Goal: Information Seeking & Learning: Learn about a topic

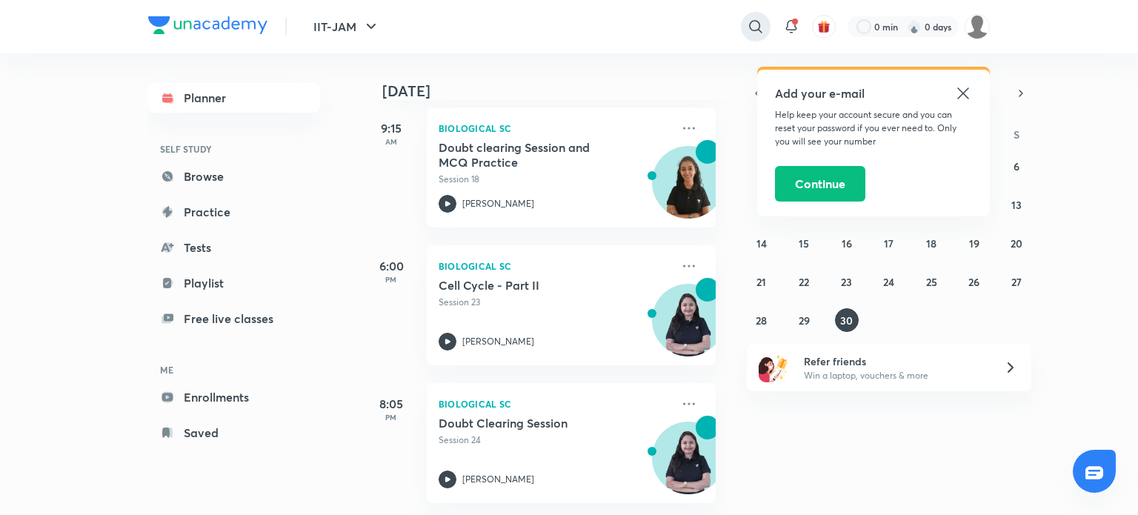
click at [760, 34] on icon at bounding box center [756, 27] width 18 height 18
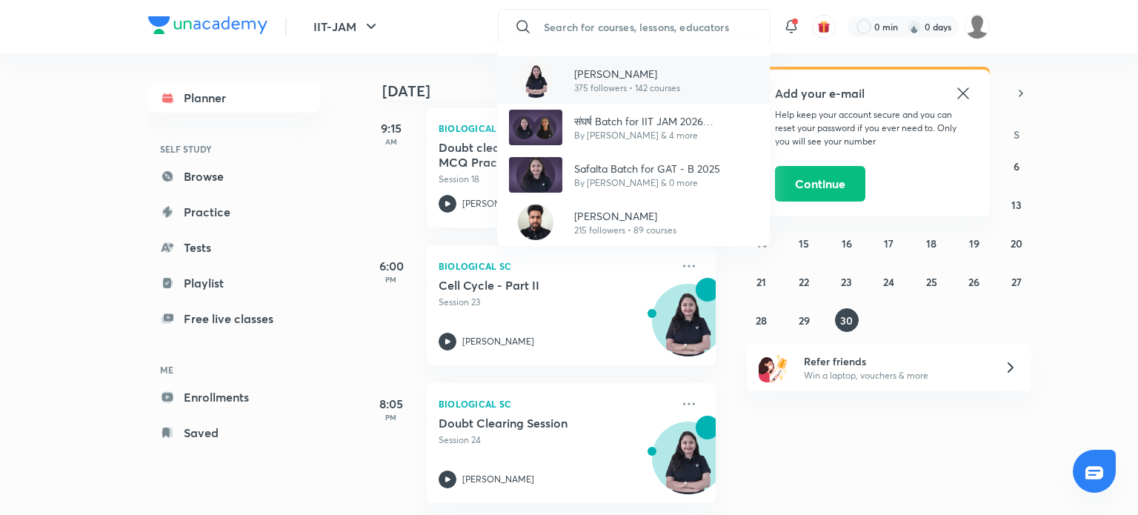
click at [679, 92] on p "375 followers • 142 courses" at bounding box center [627, 87] width 106 height 13
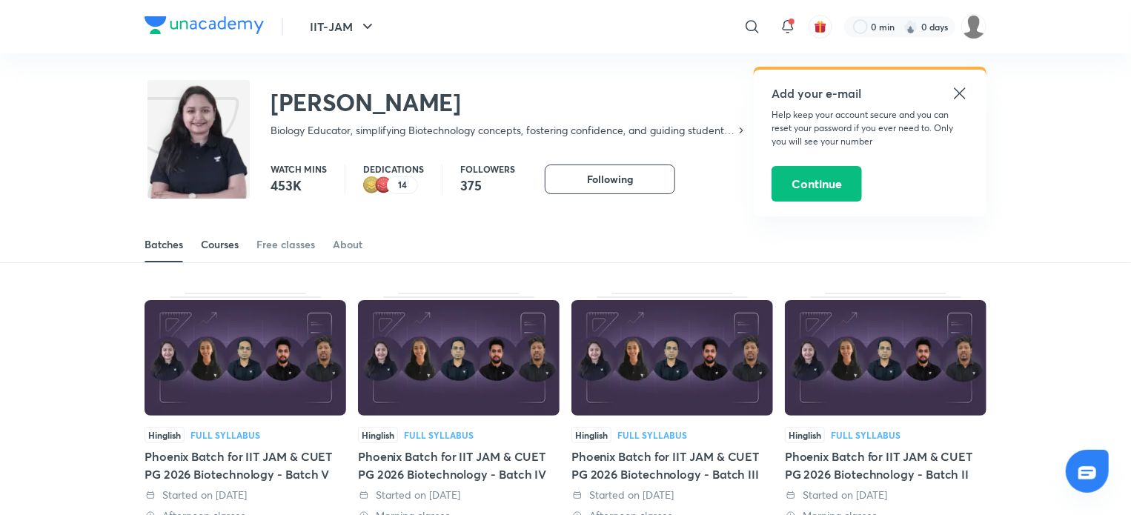
click at [214, 257] on link "Courses" at bounding box center [220, 245] width 38 height 36
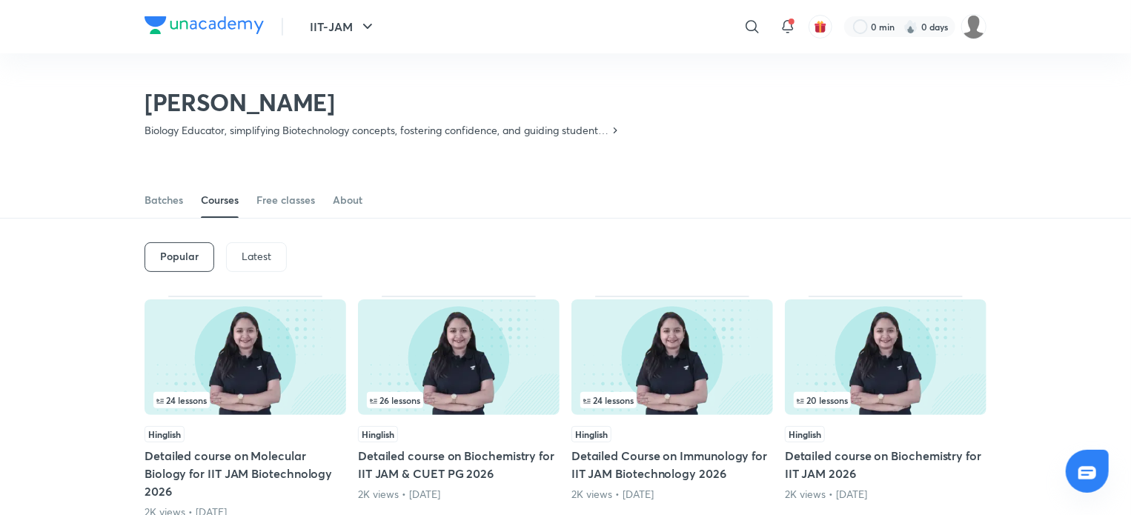
scroll to position [133, 0]
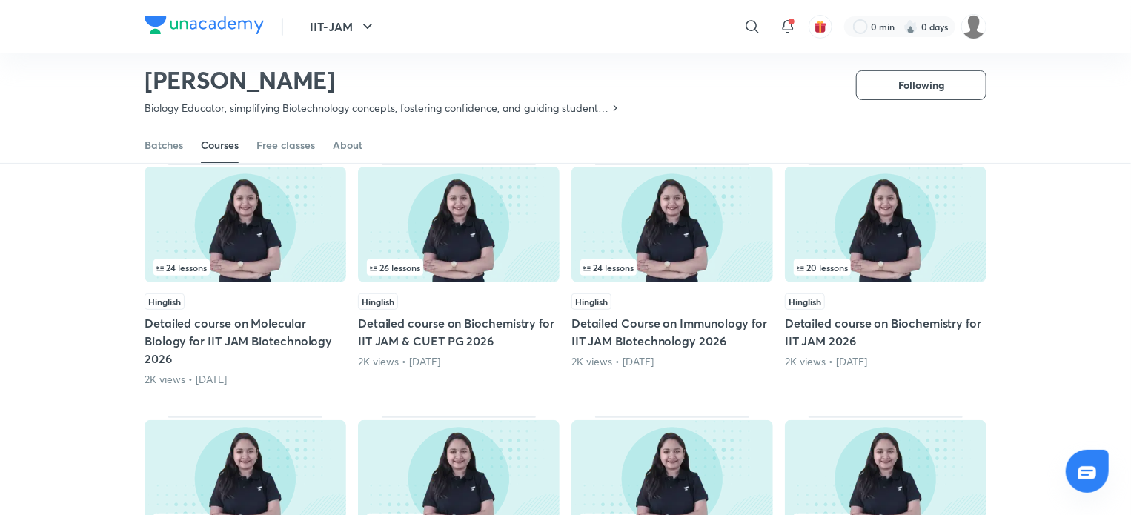
click at [264, 325] on h5 "Detailed course on Molecular Biology for IIT JAM Biotechnology 2026" at bounding box center [245, 340] width 202 height 53
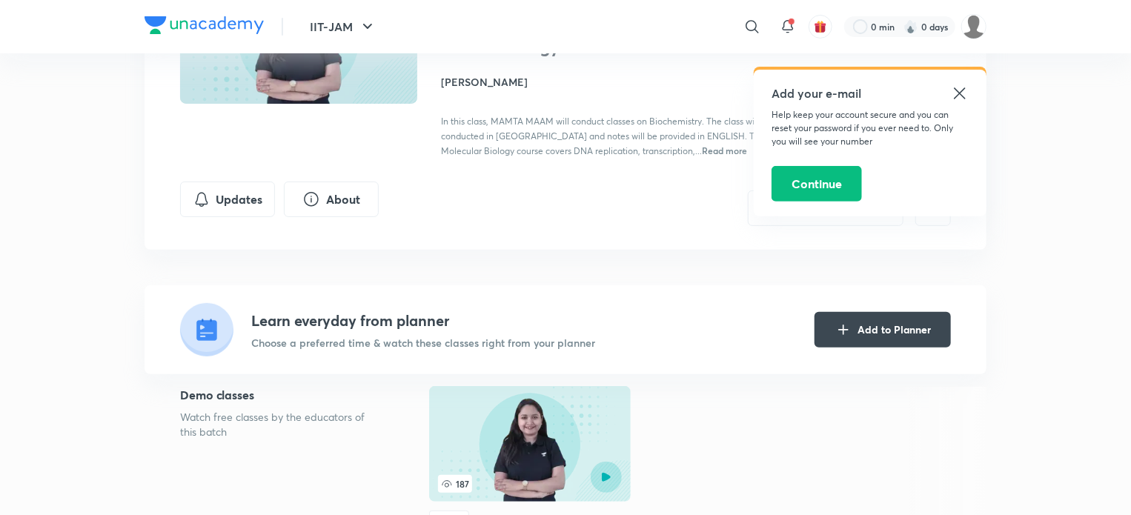
scroll to position [194, 0]
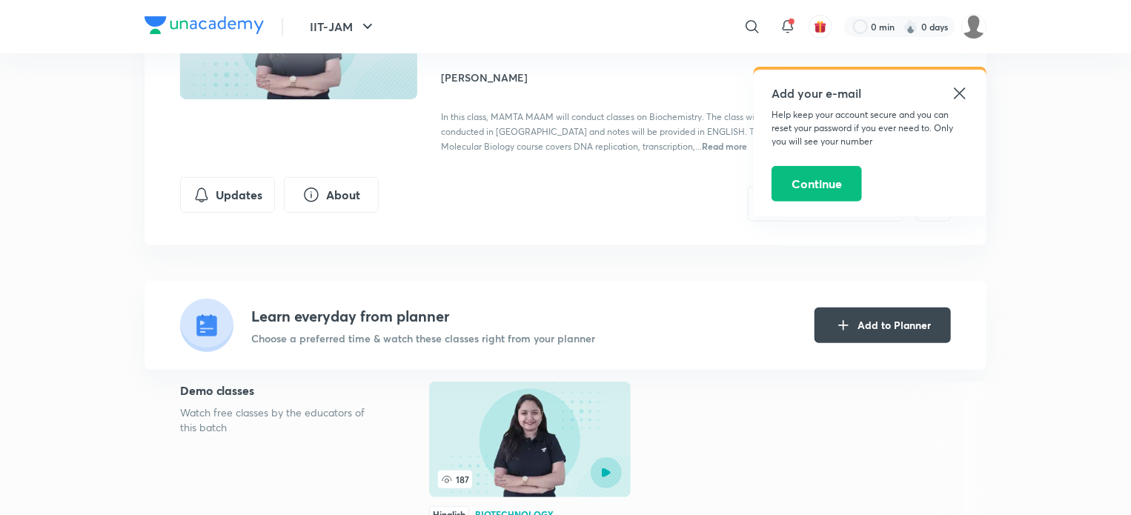
click at [960, 102] on div "Add your e-mail Help keep your account secure and you can reset your password i…" at bounding box center [869, 143] width 233 height 147
click at [959, 99] on icon at bounding box center [960, 93] width 18 height 18
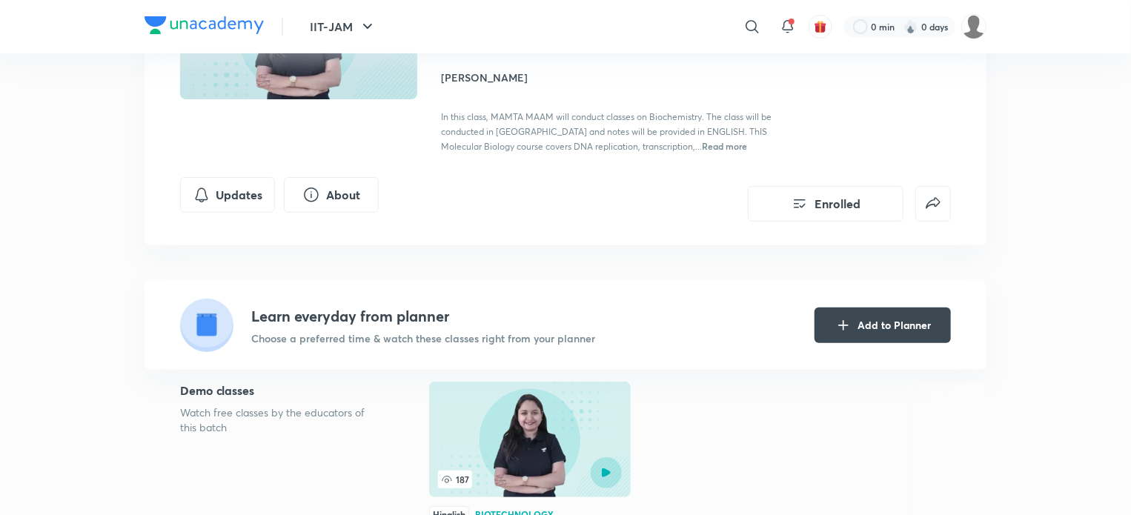
click at [736, 144] on span "Read more" at bounding box center [724, 146] width 45 height 12
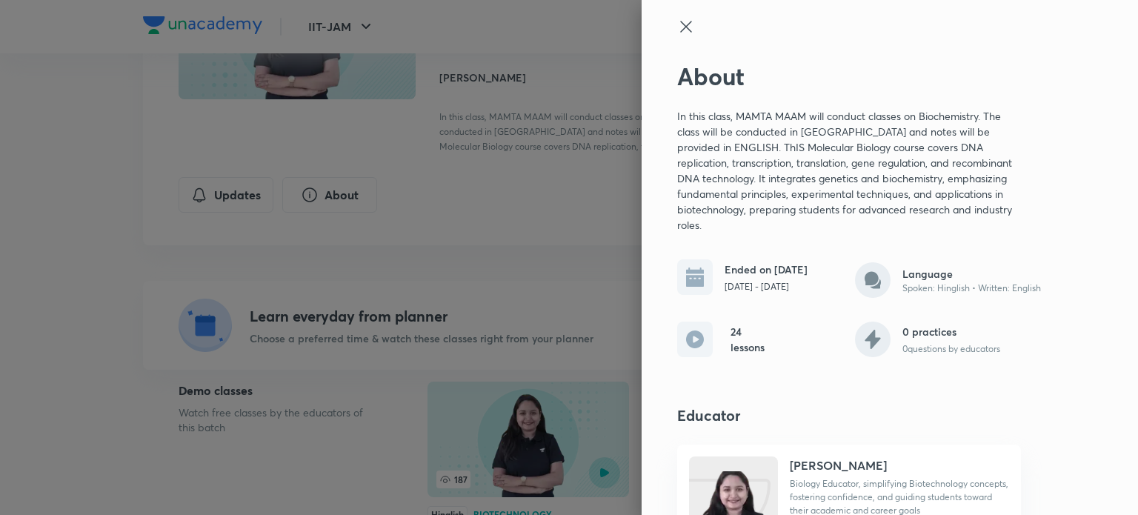
click at [677, 34] on icon at bounding box center [686, 27] width 18 height 18
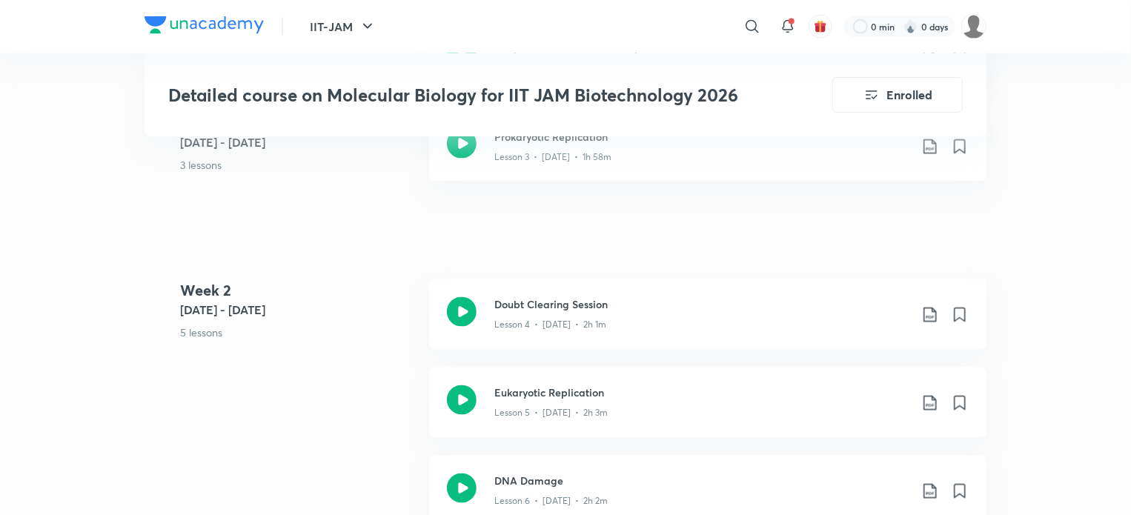
scroll to position [1108, 0]
click at [459, 407] on icon at bounding box center [462, 398] width 30 height 30
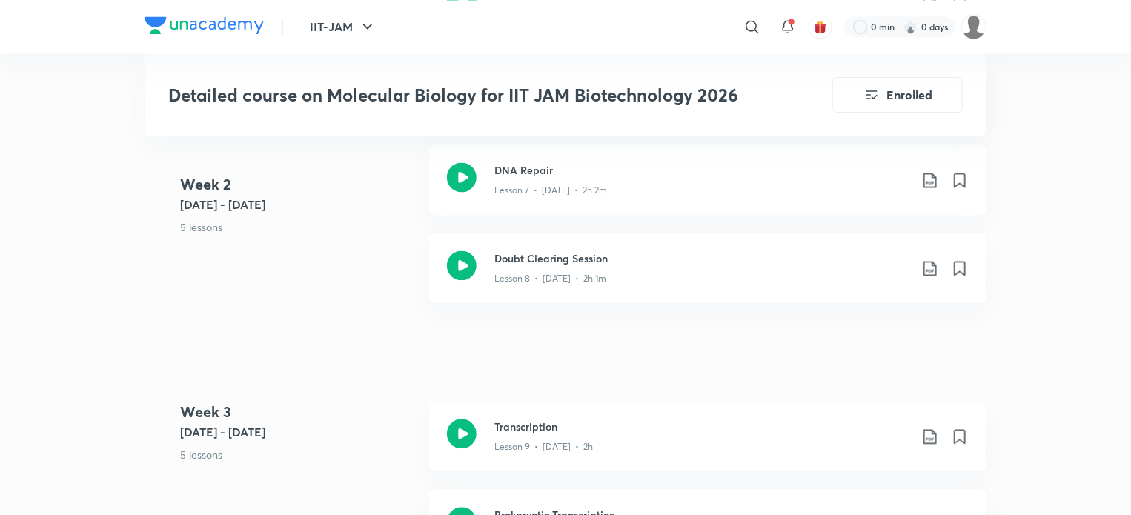
scroll to position [1550, 0]
